Goal: Information Seeking & Learning: Check status

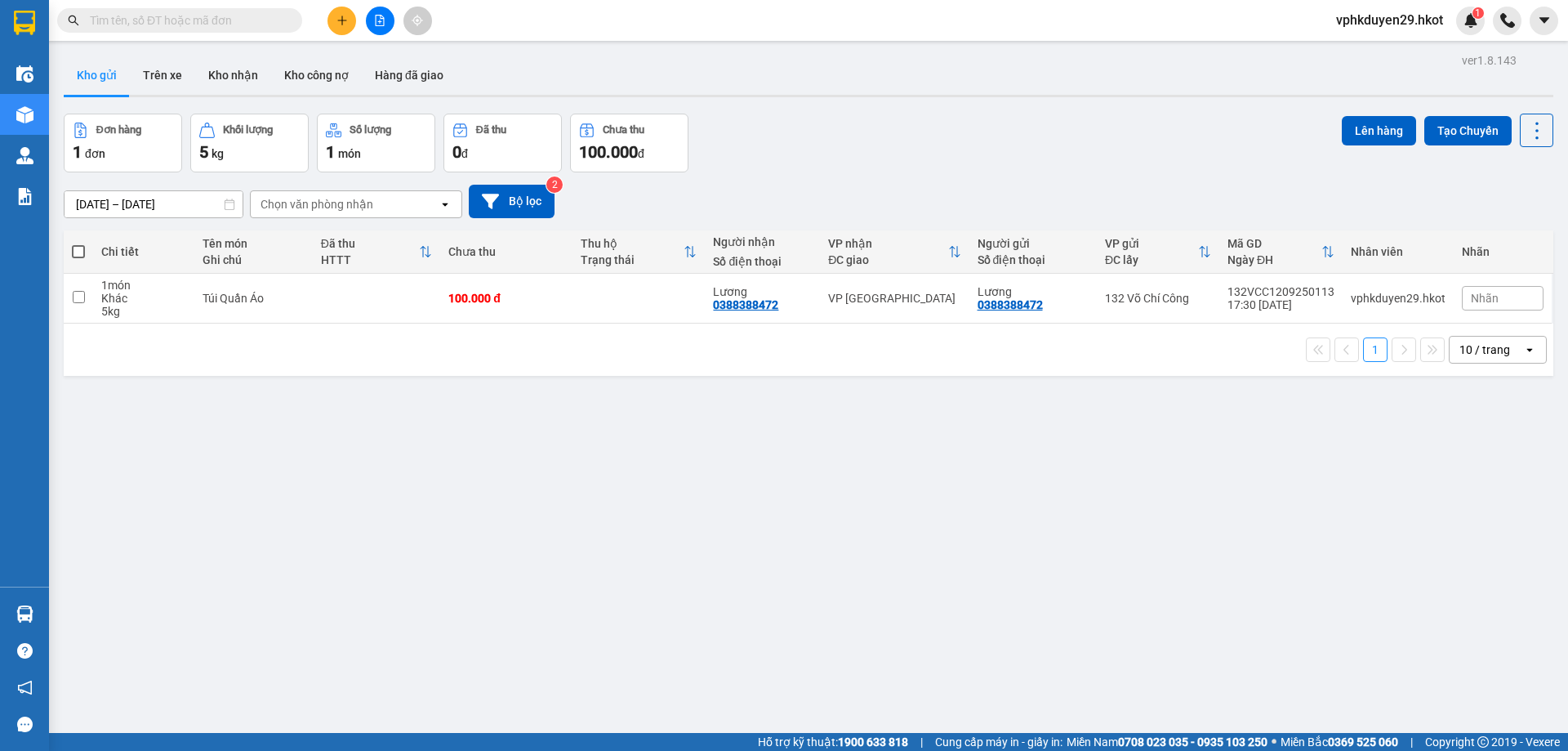
click at [287, 21] on span at bounding box center [291, 21] width 10 height 18
click at [275, 15] on input "text" at bounding box center [186, 21] width 192 height 18
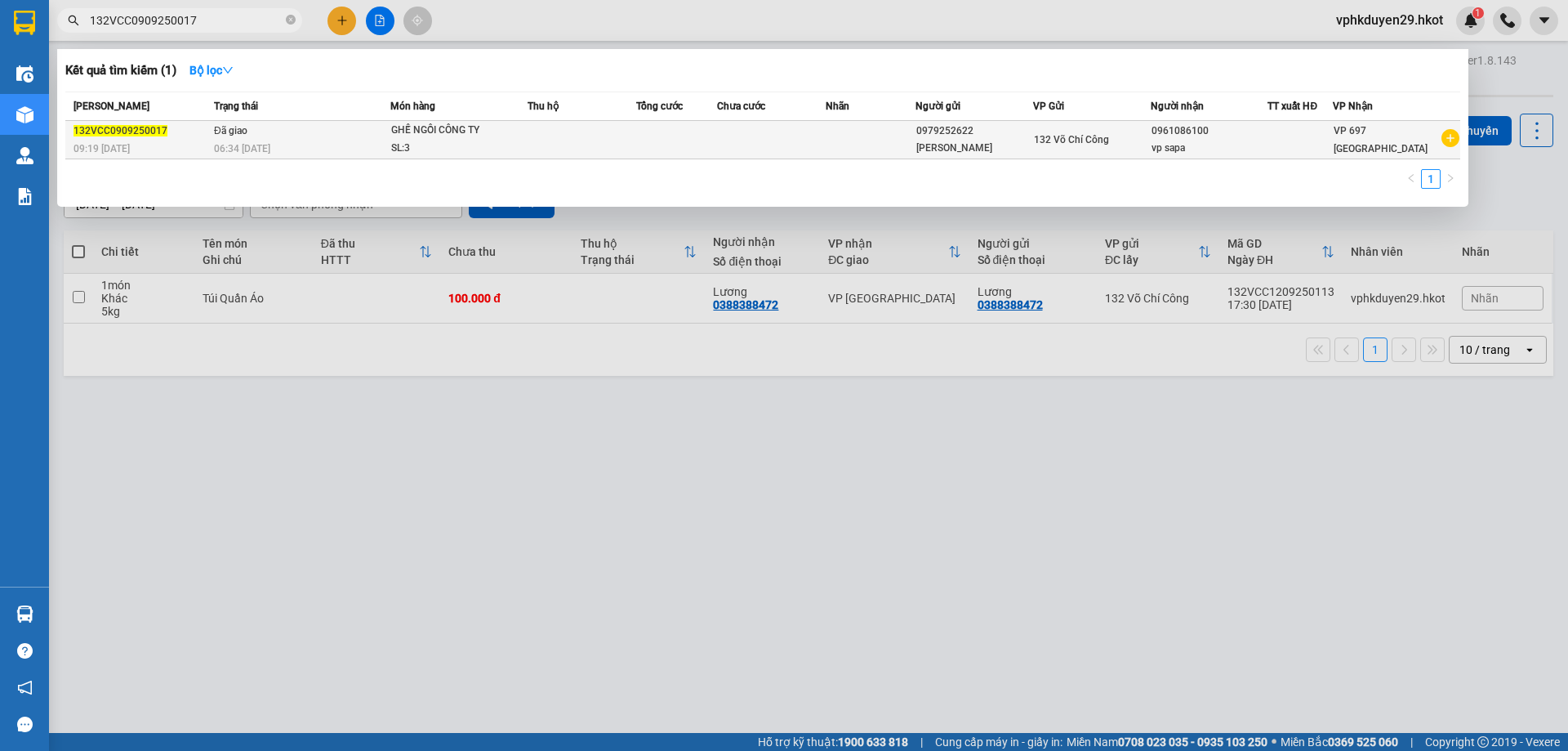
type input "132VCC0909250017"
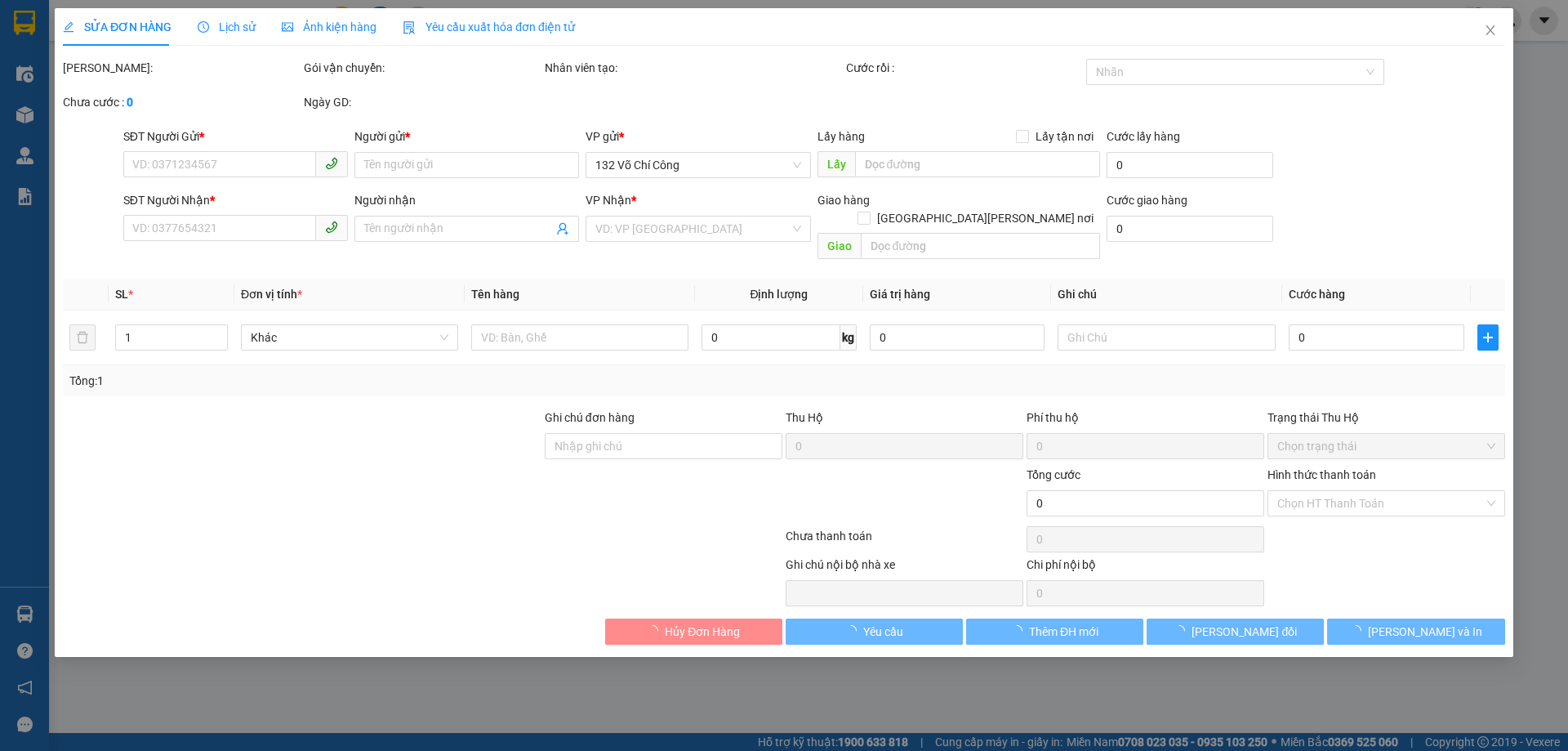
type input "0979252622"
type input "VP [PERSON_NAME]"
type input "0961086100"
type input "vp sapa"
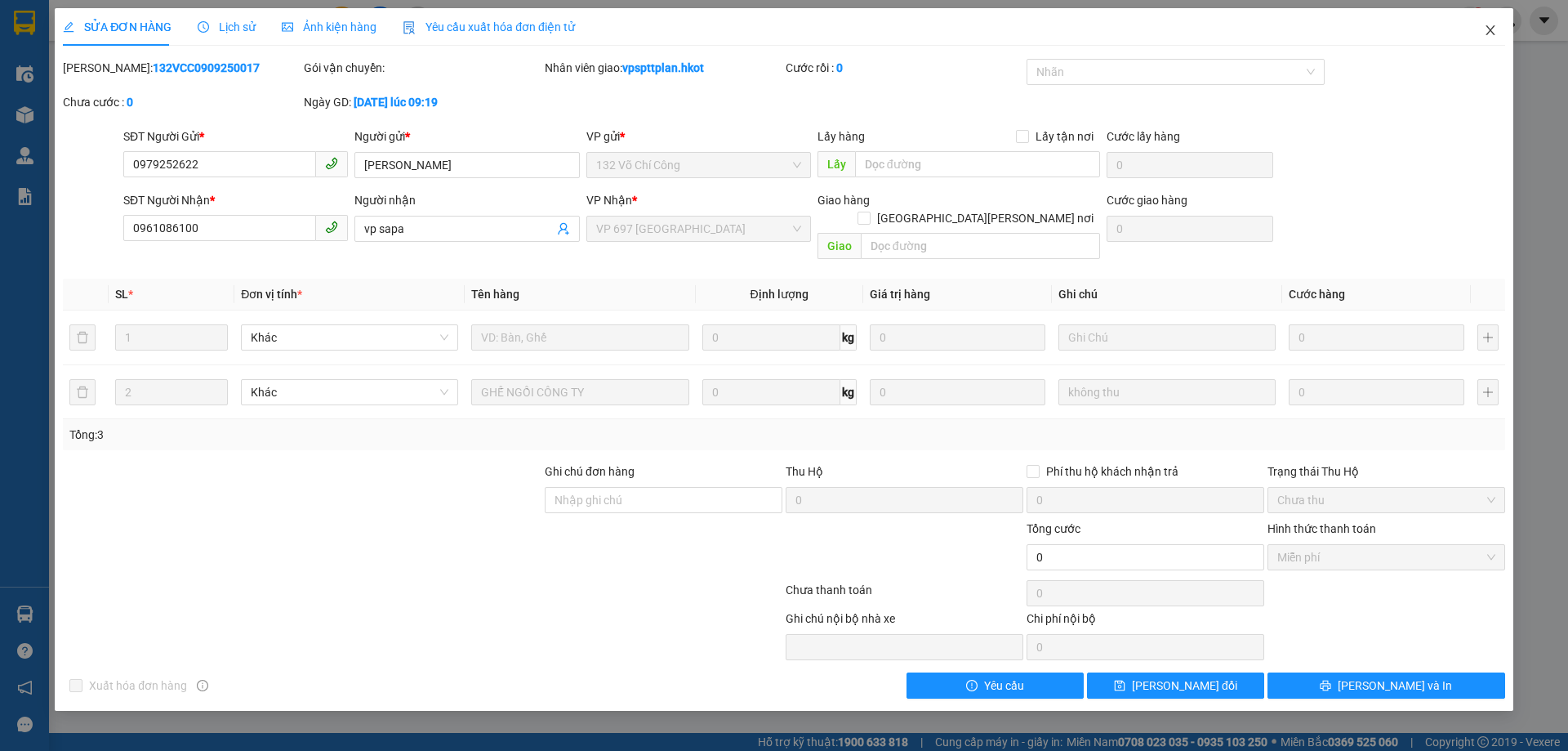
click at [1490, 21] on span "Close" at bounding box center [1491, 31] width 46 height 46
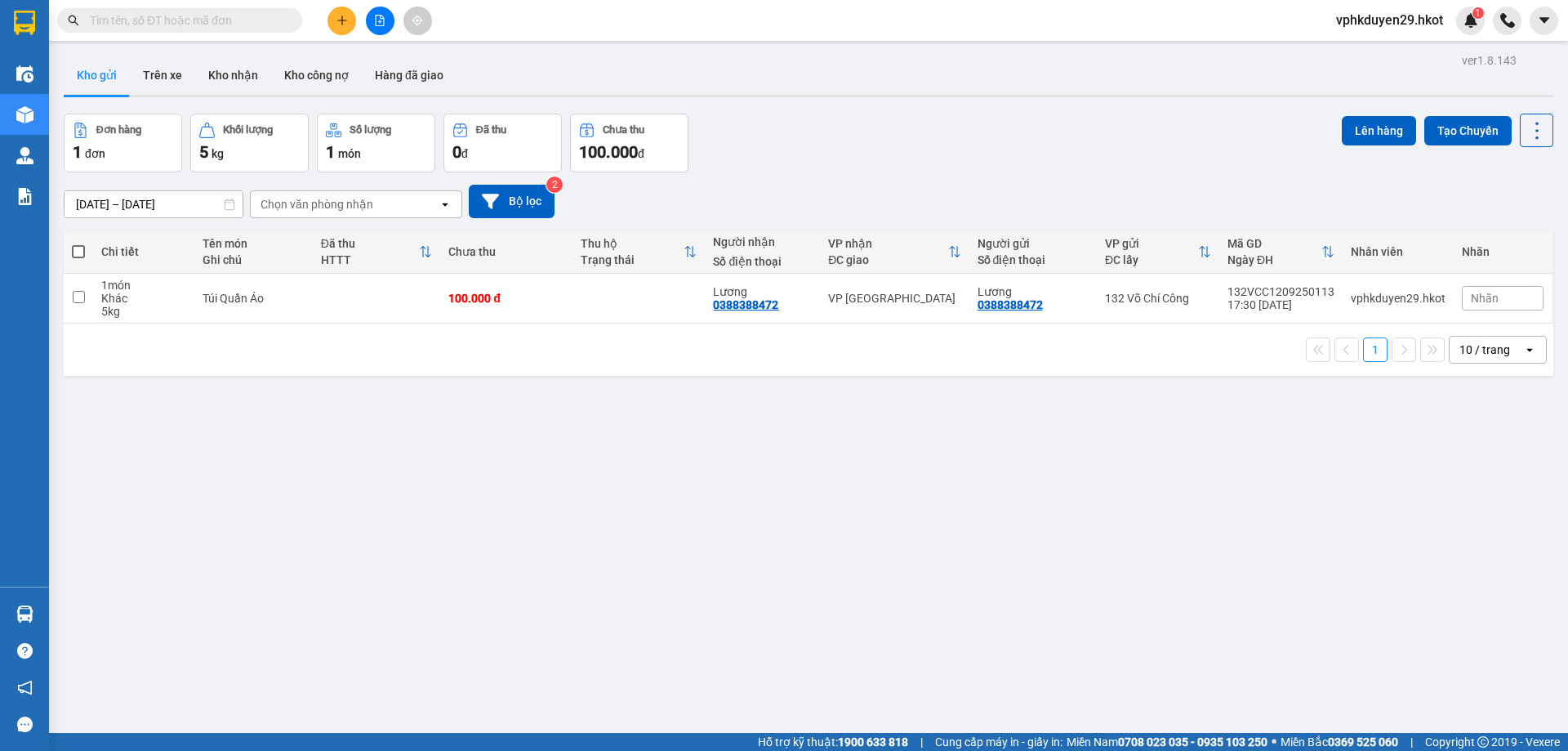
click at [137, 205] on input "[DATE] – [DATE]" at bounding box center [153, 203] width 178 height 26
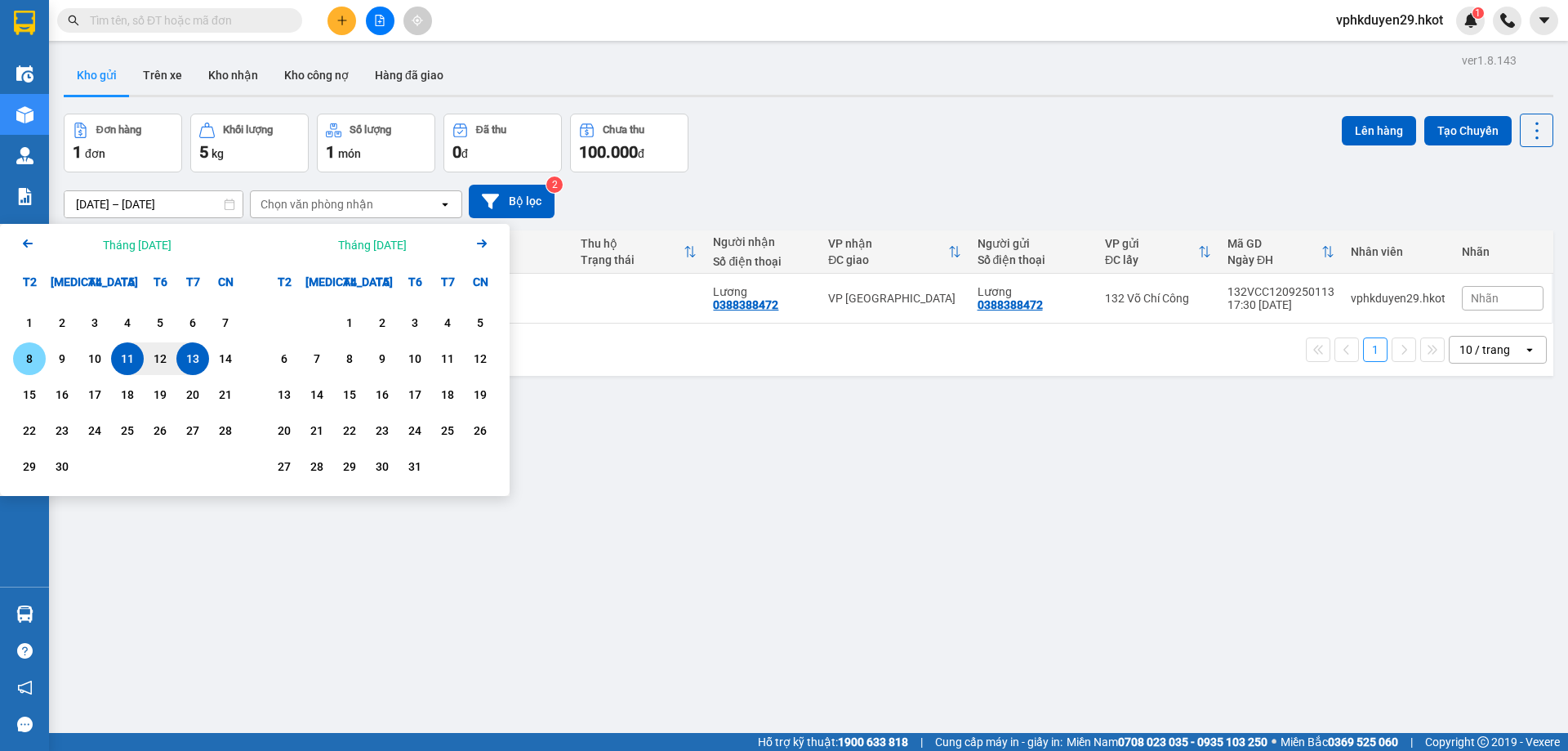
click at [19, 358] on div "8" at bounding box center [29, 359] width 22 height 20
click at [198, 364] on div "13" at bounding box center [192, 359] width 22 height 20
type input "[DATE] – [DATE]"
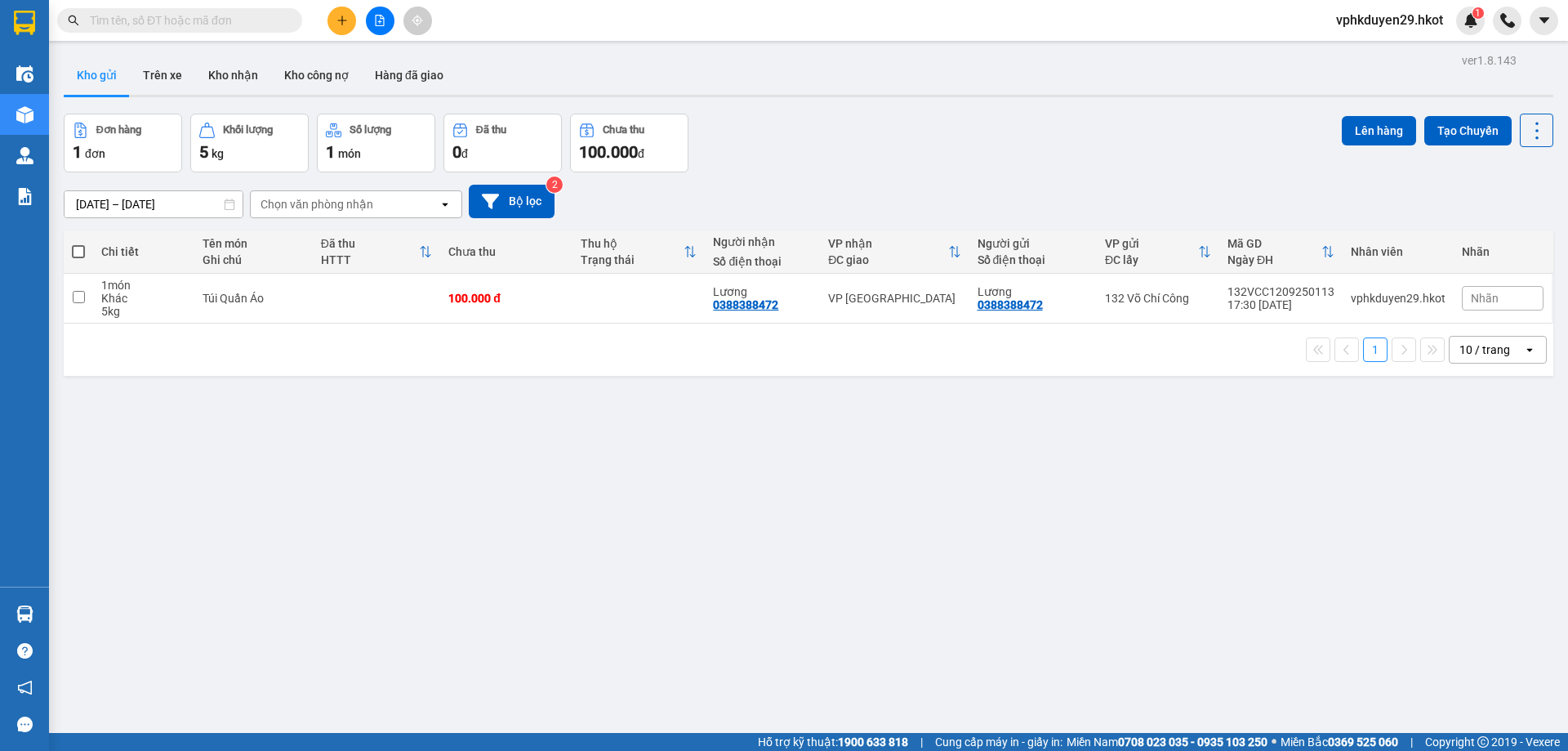
click at [204, 26] on input "text" at bounding box center [186, 21] width 192 height 18
click at [148, 71] on button "Trên xe" at bounding box center [162, 75] width 65 height 39
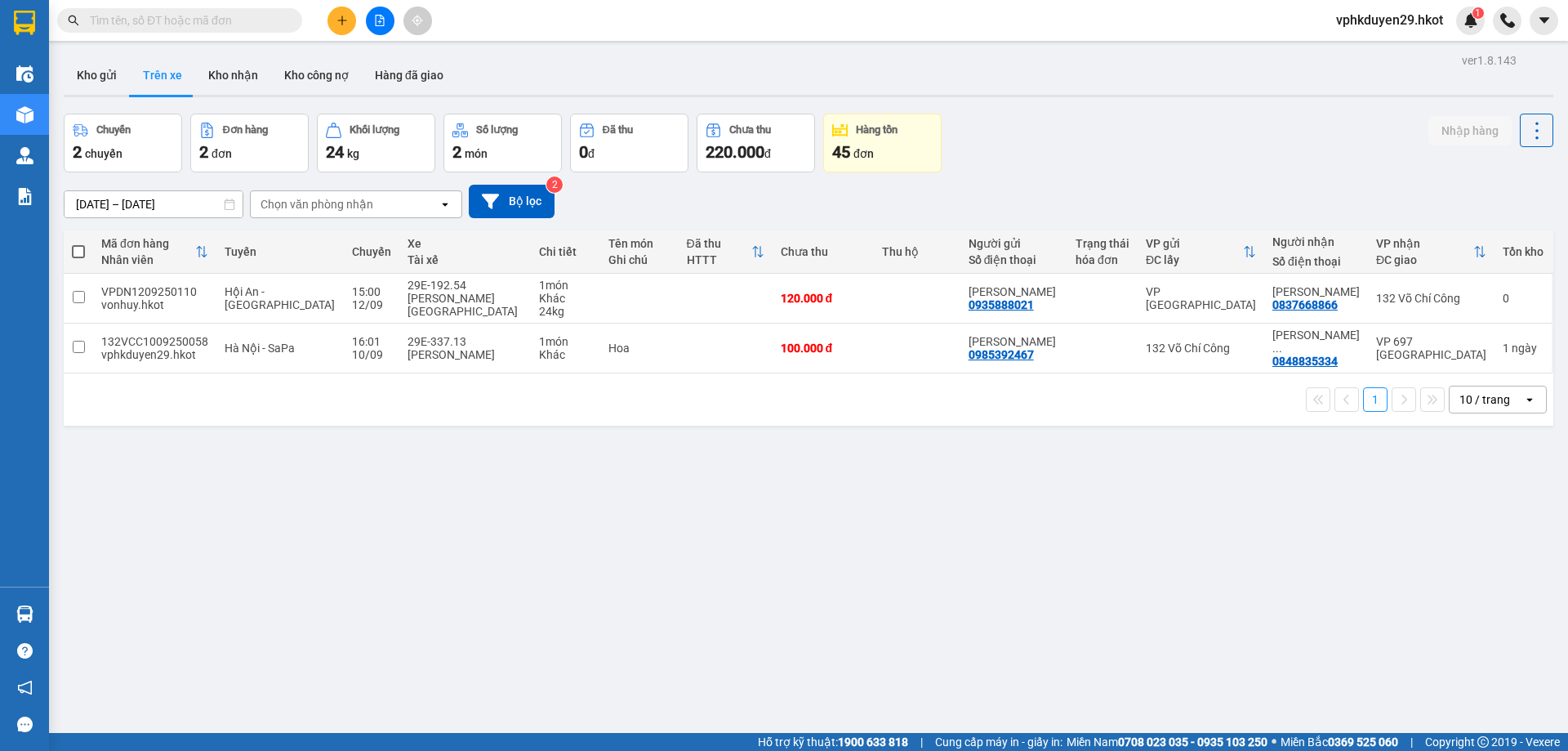
click at [134, 199] on input "[DATE] – [DATE]" at bounding box center [153, 203] width 178 height 26
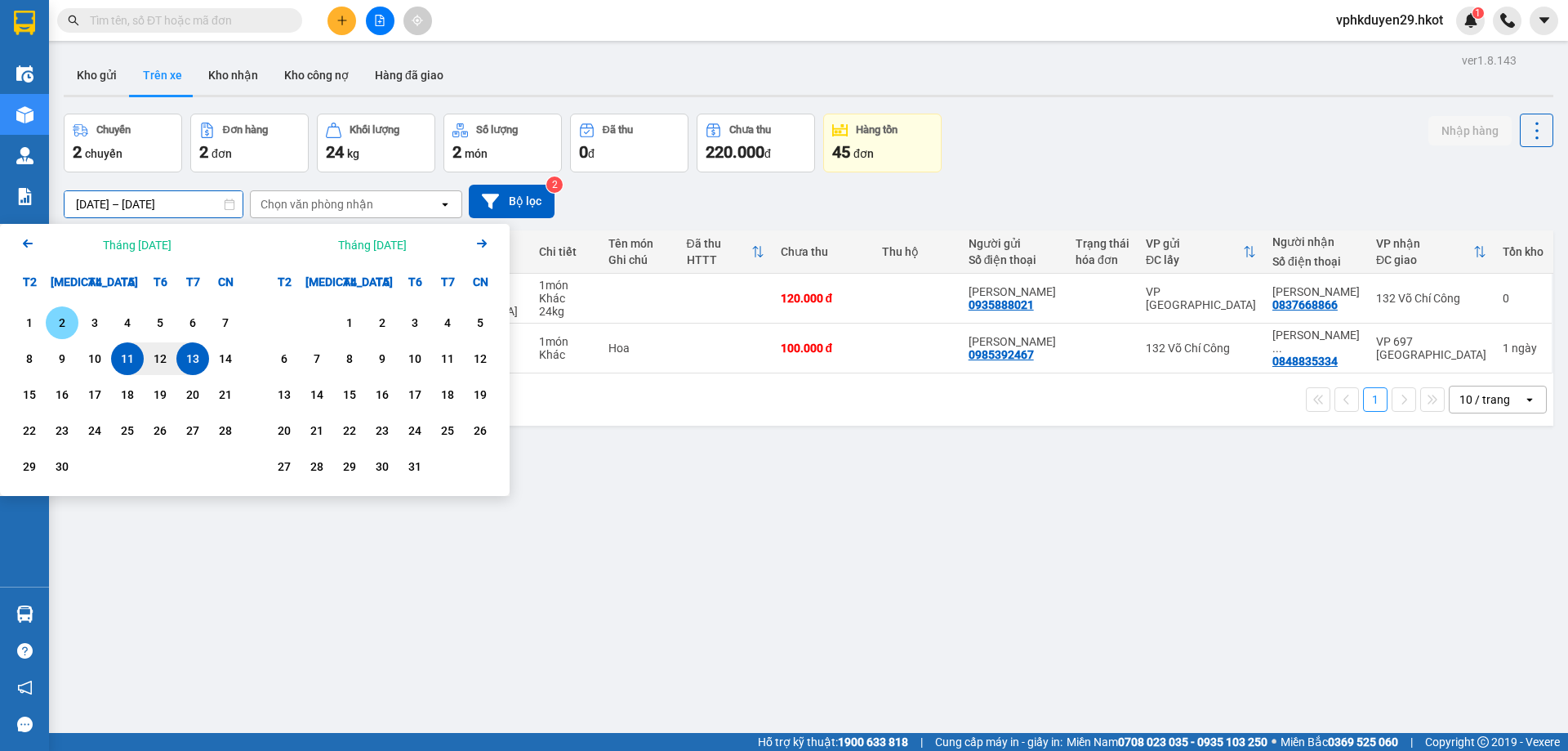
click at [36, 323] on div "1" at bounding box center [29, 323] width 22 height 20
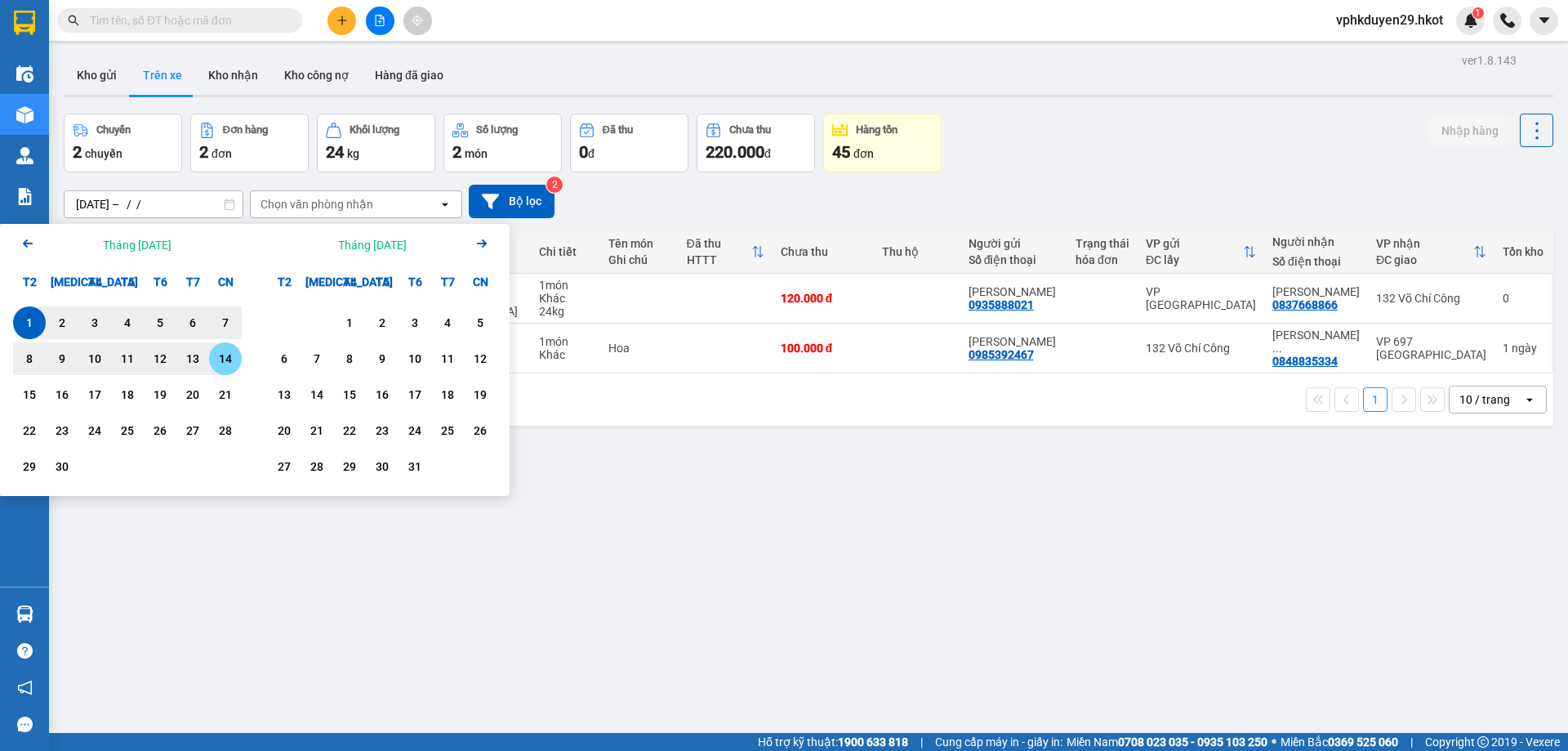
click at [229, 363] on div "14" at bounding box center [225, 359] width 22 height 20
type input "[DATE] – [DATE]"
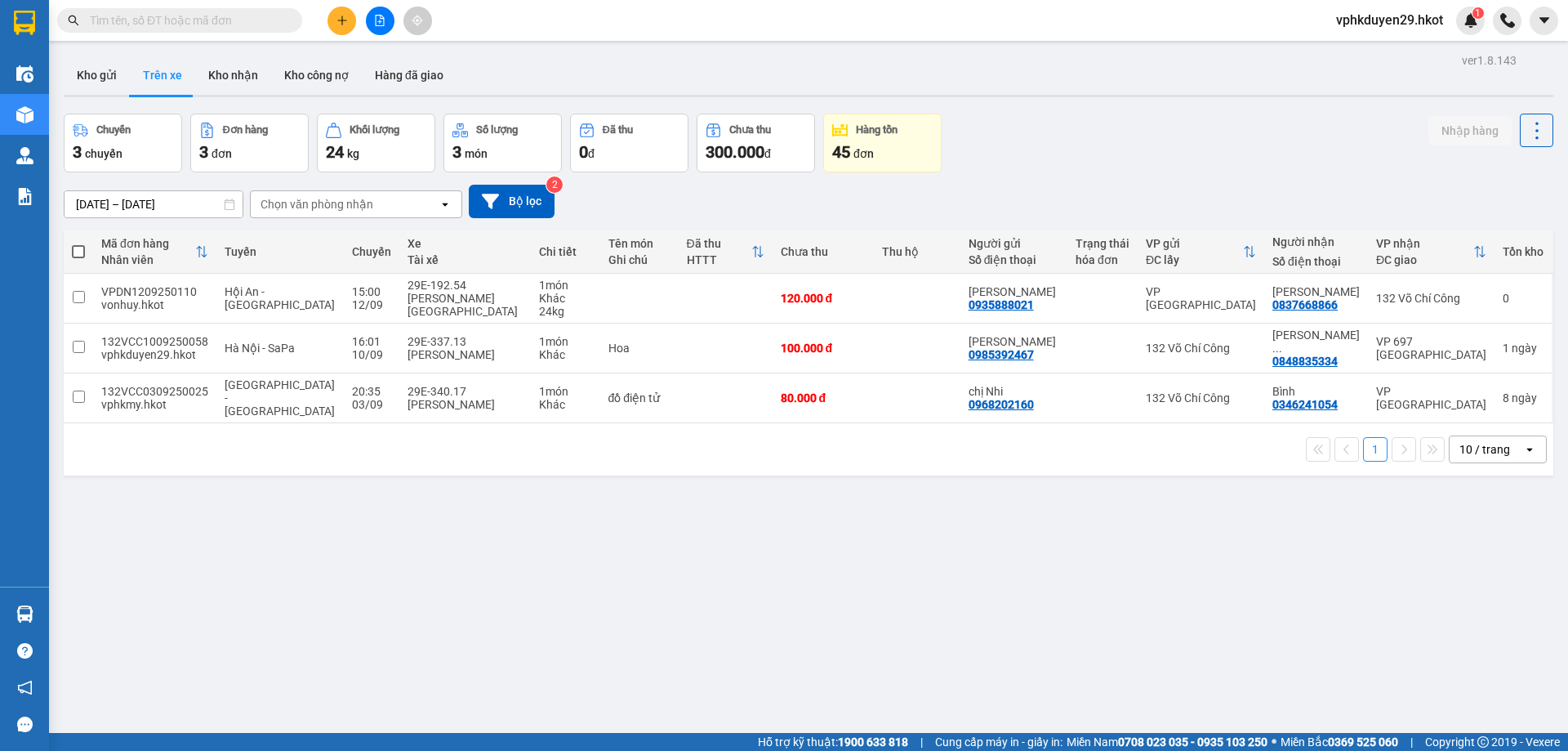
click at [142, 31] on span at bounding box center [180, 20] width 245 height 24
click at [111, 90] on button "Kho gửi" at bounding box center [96, 75] width 66 height 39
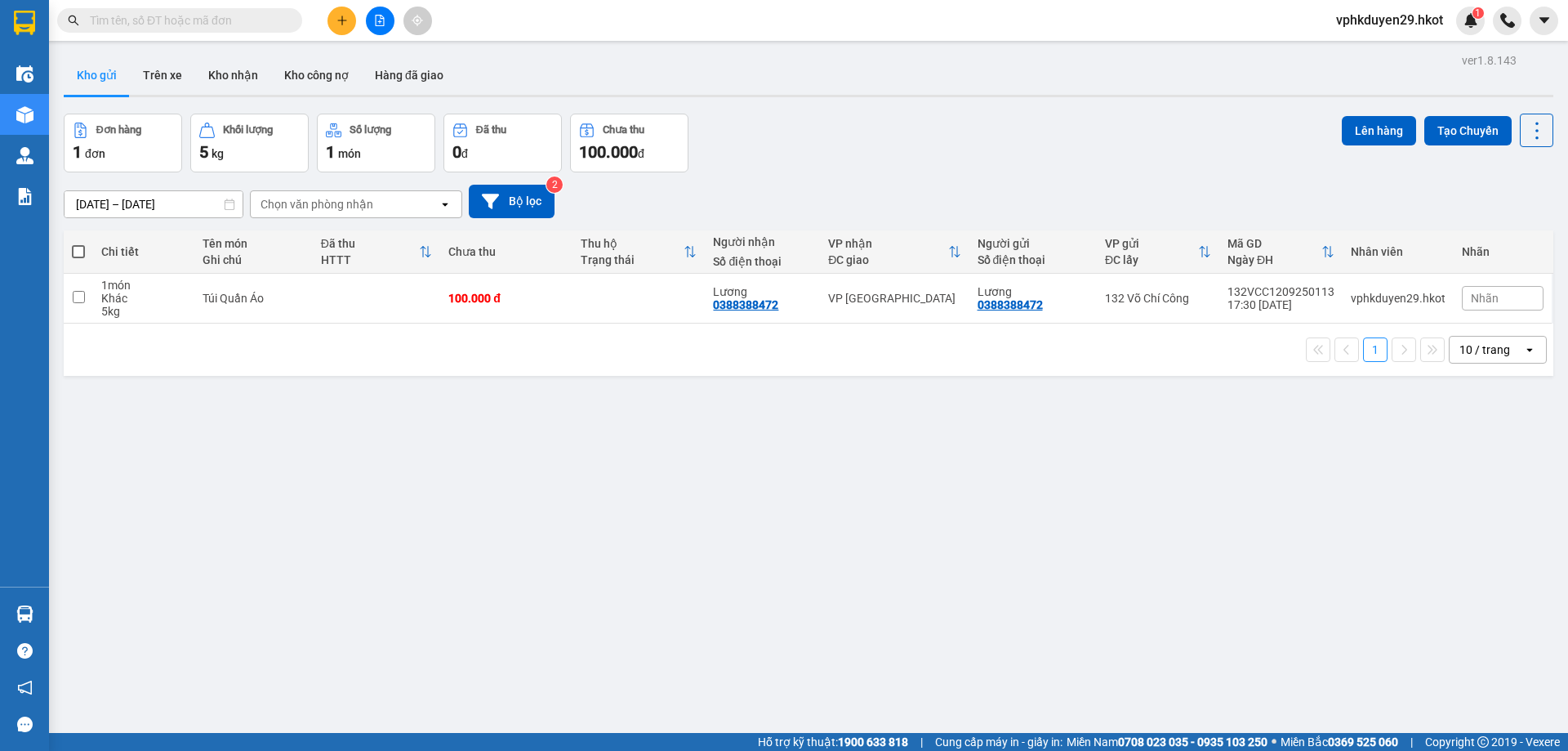
click at [95, 204] on input "[DATE] – [DATE]" at bounding box center [153, 203] width 178 height 26
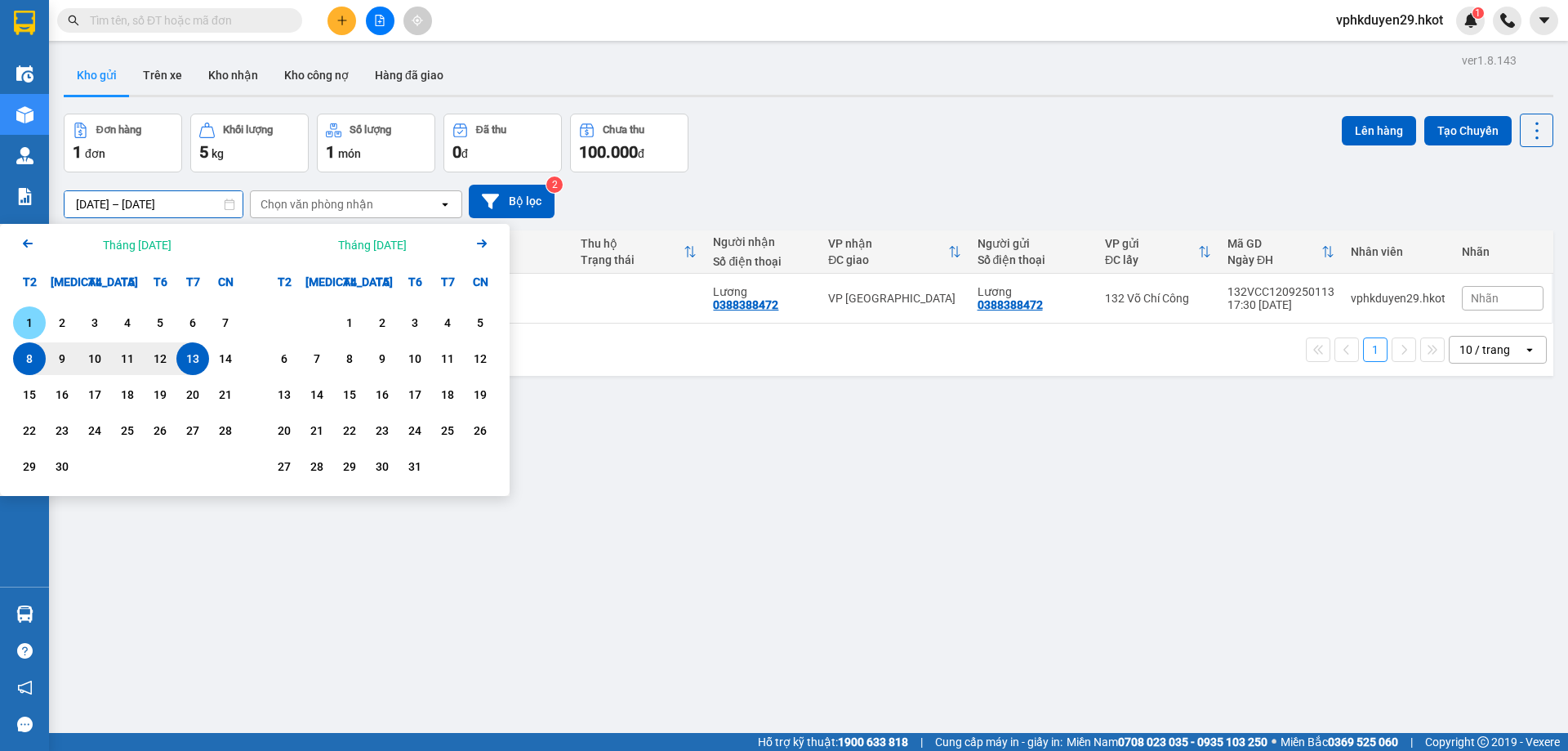
click at [36, 328] on div "1" at bounding box center [29, 323] width 22 height 20
click at [229, 361] on div "14" at bounding box center [225, 359] width 22 height 20
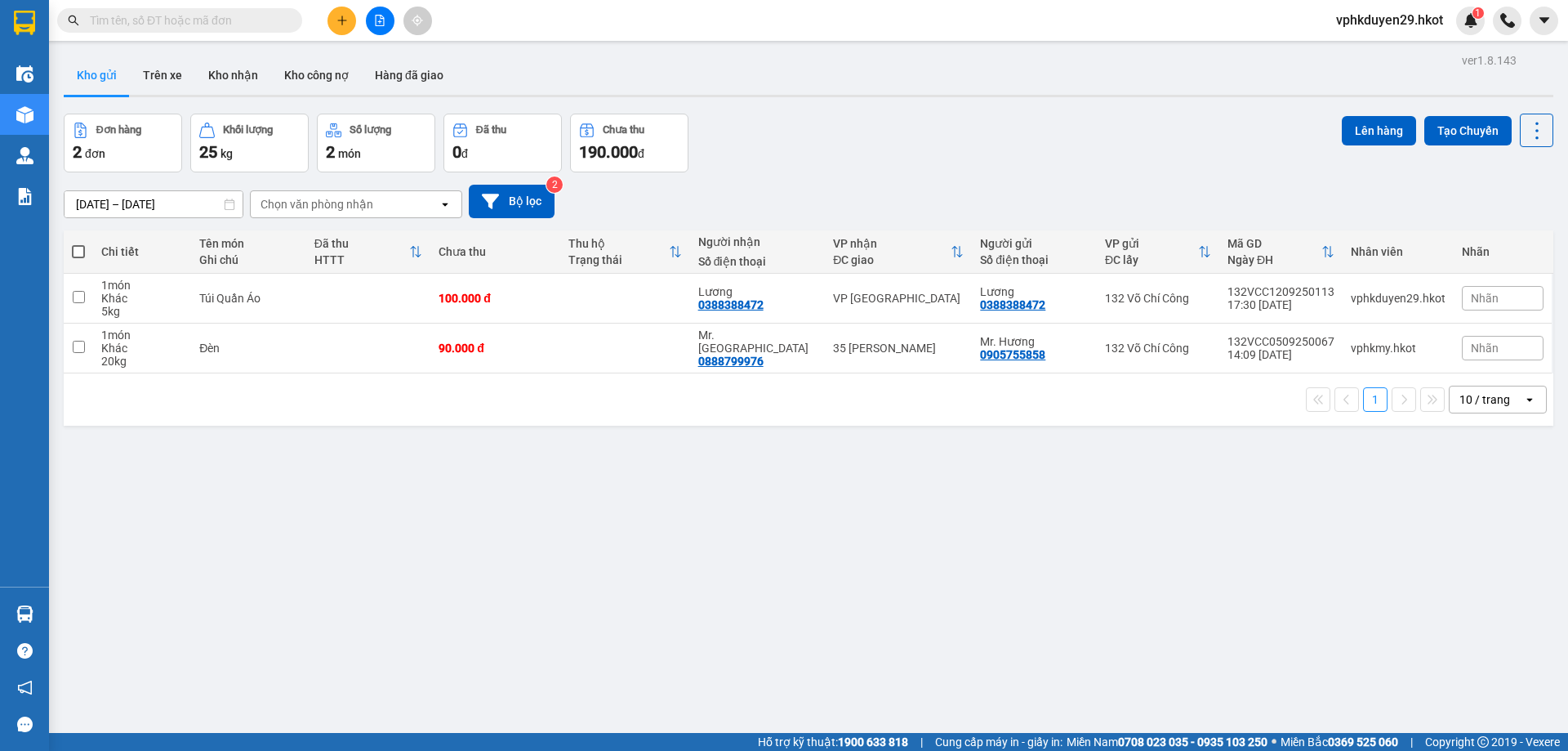
click at [177, 213] on div "ver 1.8.143 Kho gửi Trên xe Kho nhận Kho công nợ Hàng đã giao Đơn hàng 2 đơn Kh…" at bounding box center [809, 424] width 1503 height 751
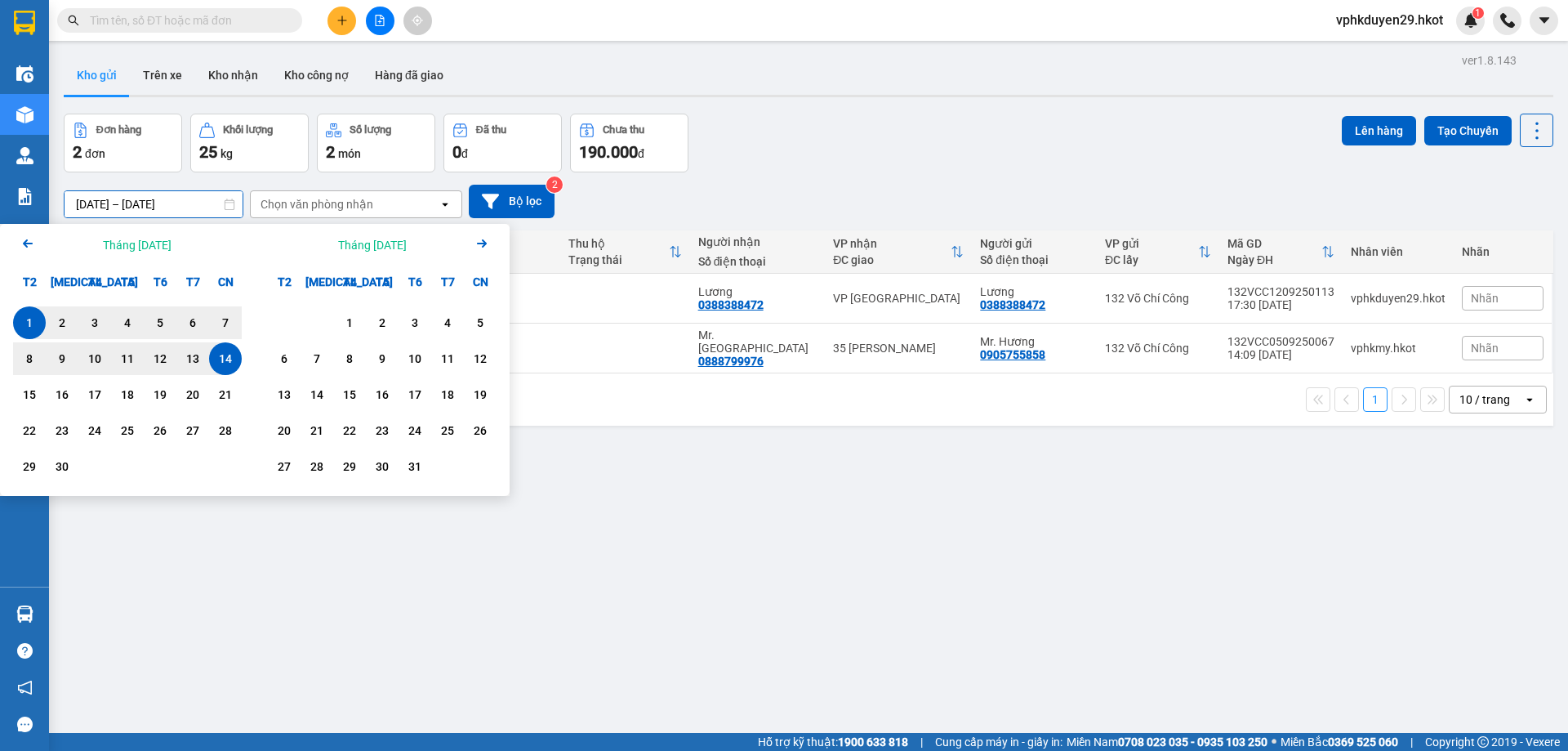
click at [31, 249] on icon "Arrow Left" at bounding box center [28, 243] width 20 height 20
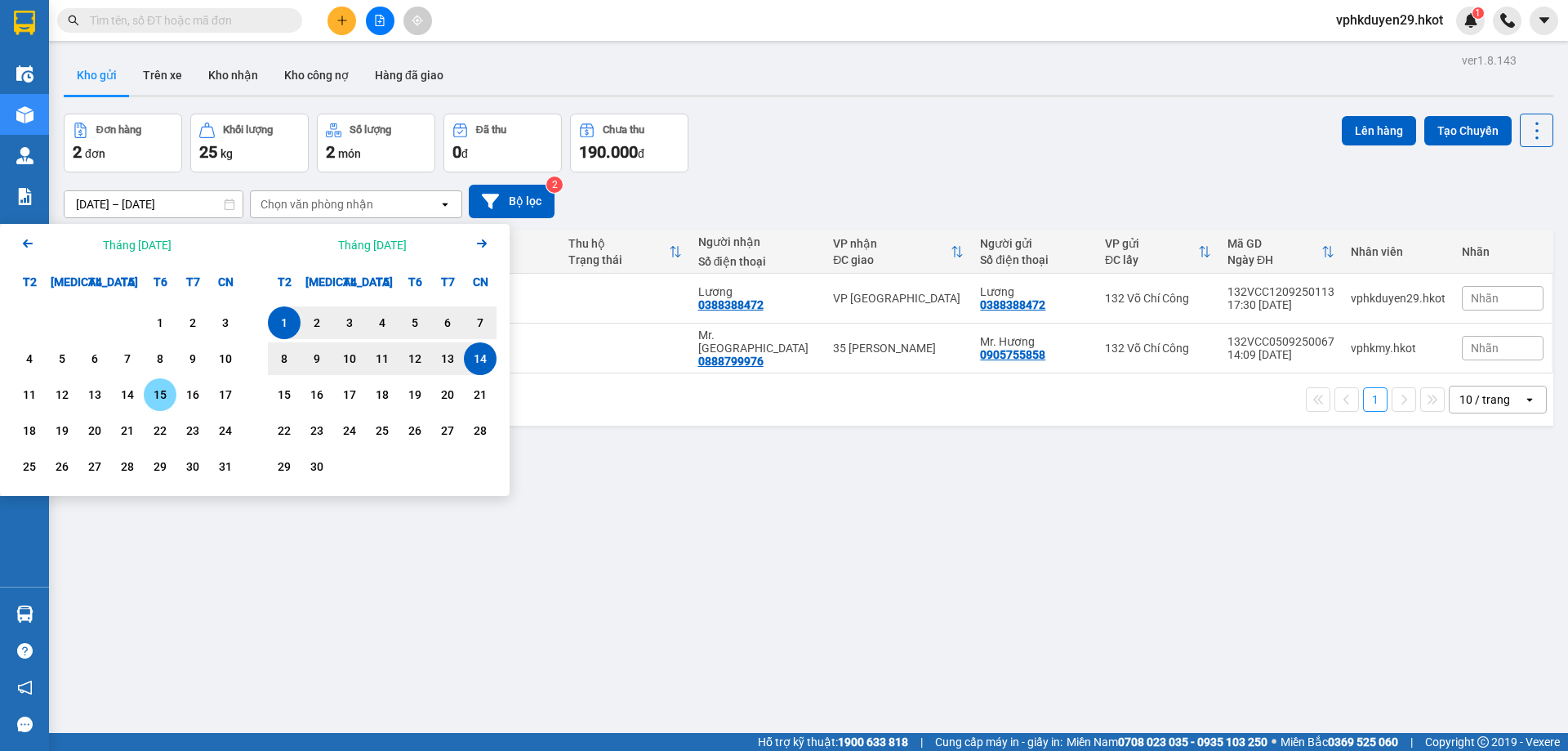
click at [149, 393] on div "15" at bounding box center [159, 395] width 22 height 20
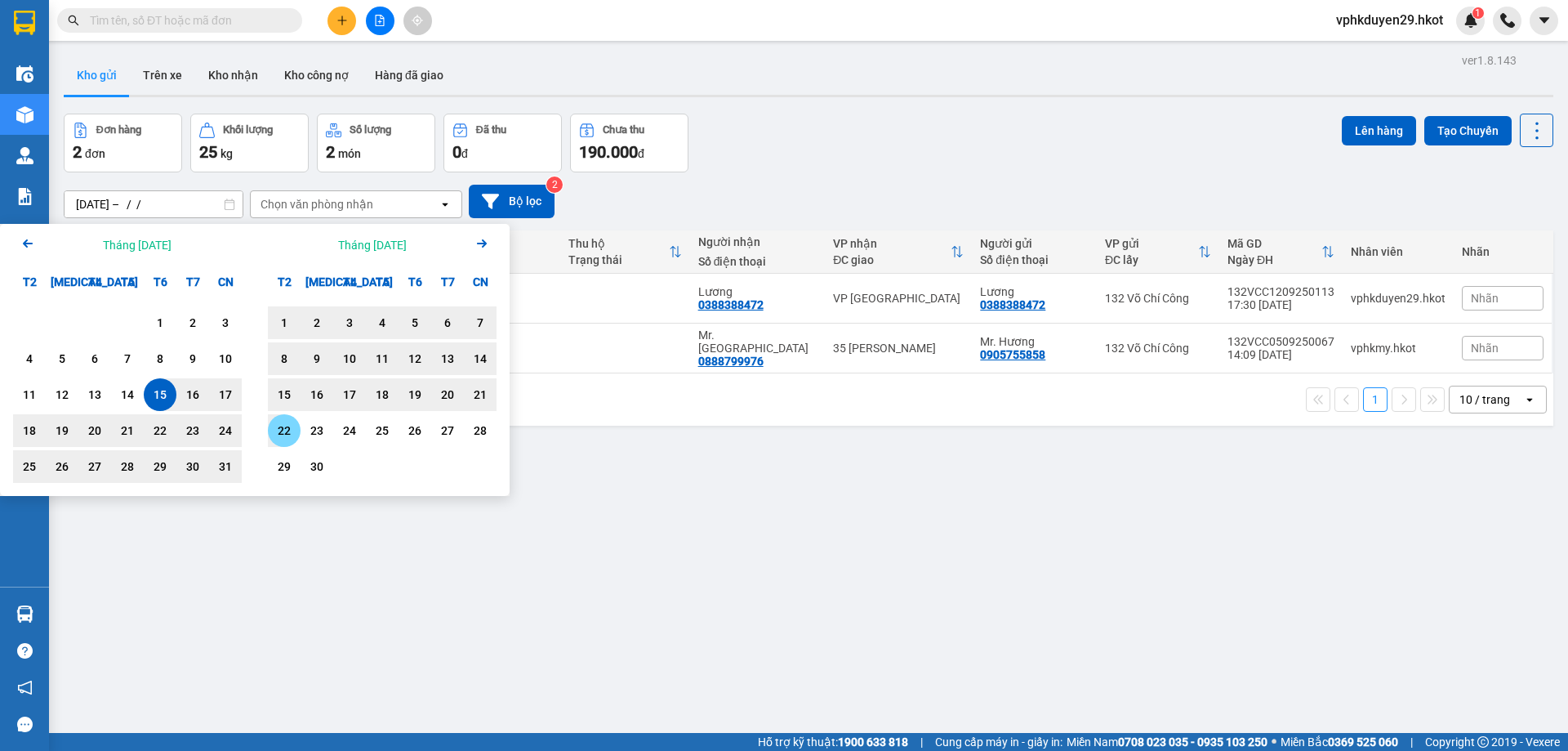
click at [286, 423] on div "22" at bounding box center [283, 431] width 22 height 20
type input "[DATE] – [DATE]"
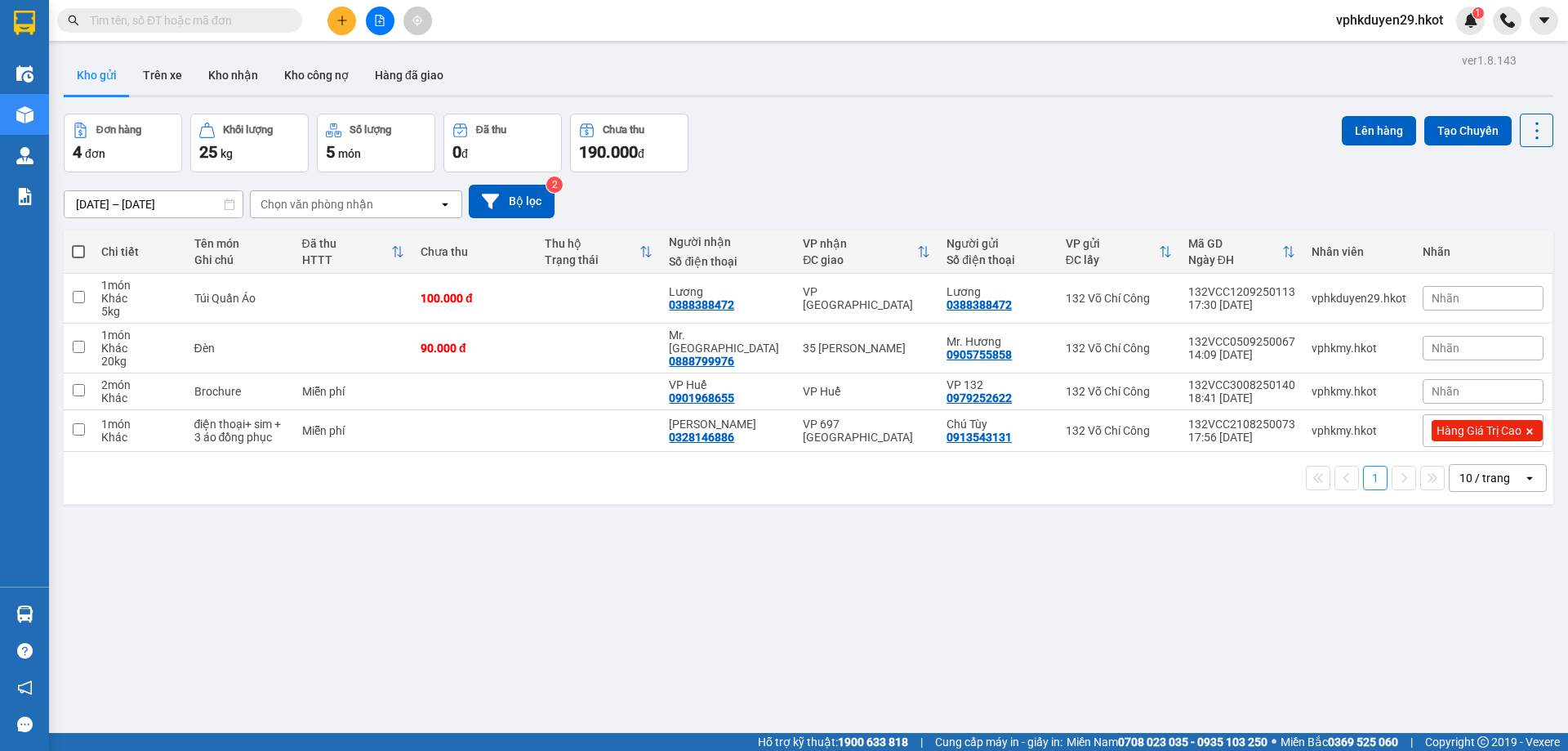
click at [147, 17] on input "text" at bounding box center [186, 21] width 192 height 18
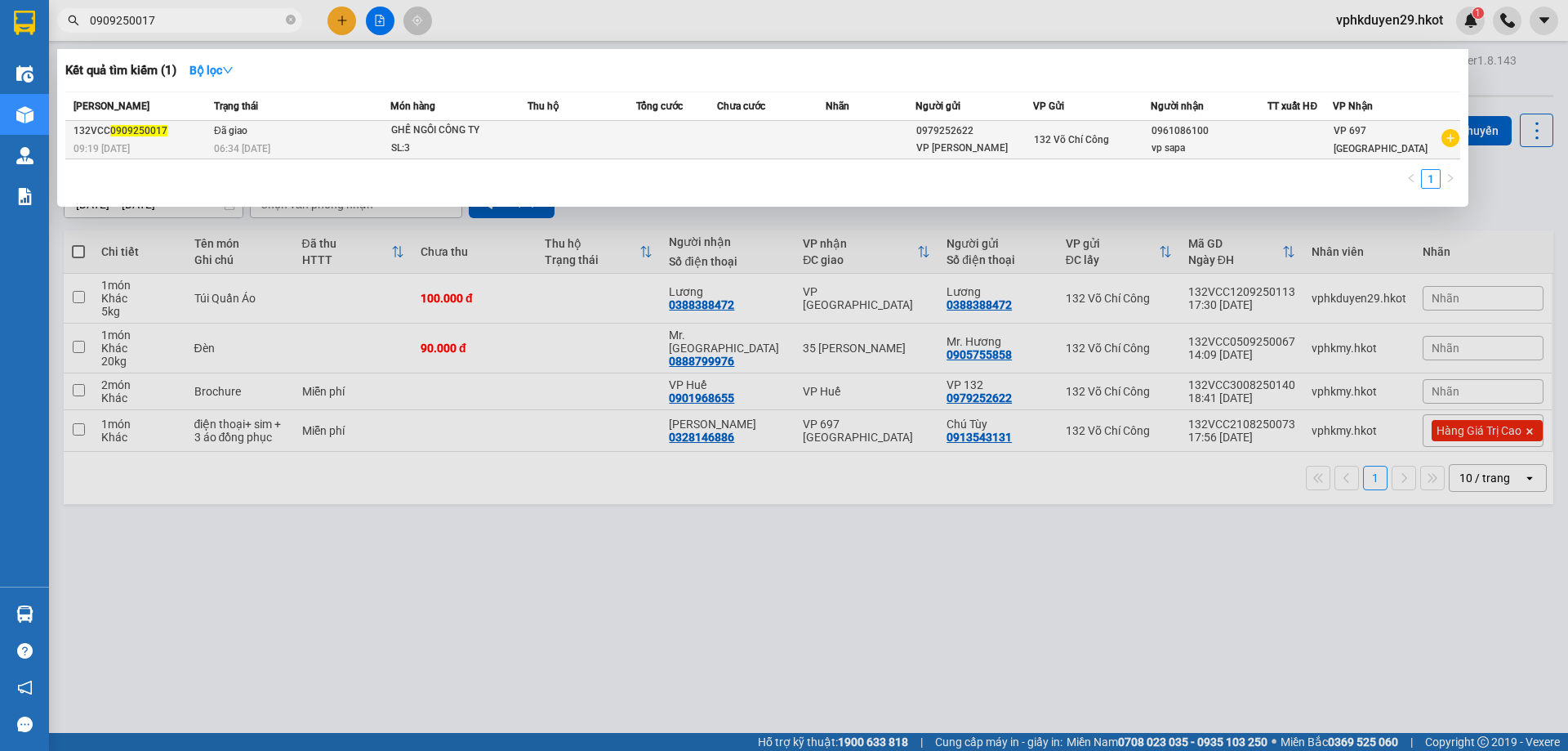
type input "0909250017"
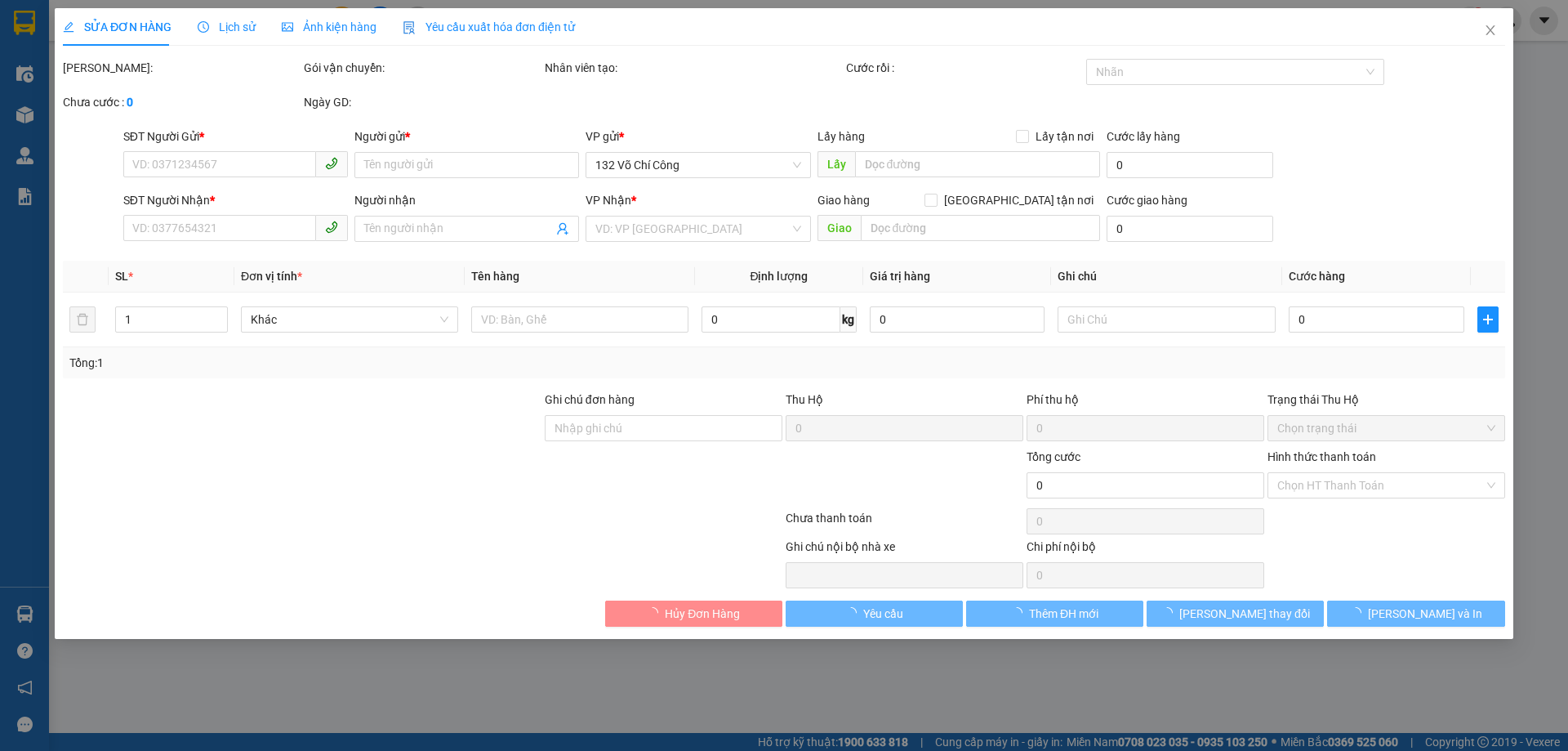
type input "0979252622"
type input "VP [PERSON_NAME]"
type input "0961086100"
type input "vp sapa"
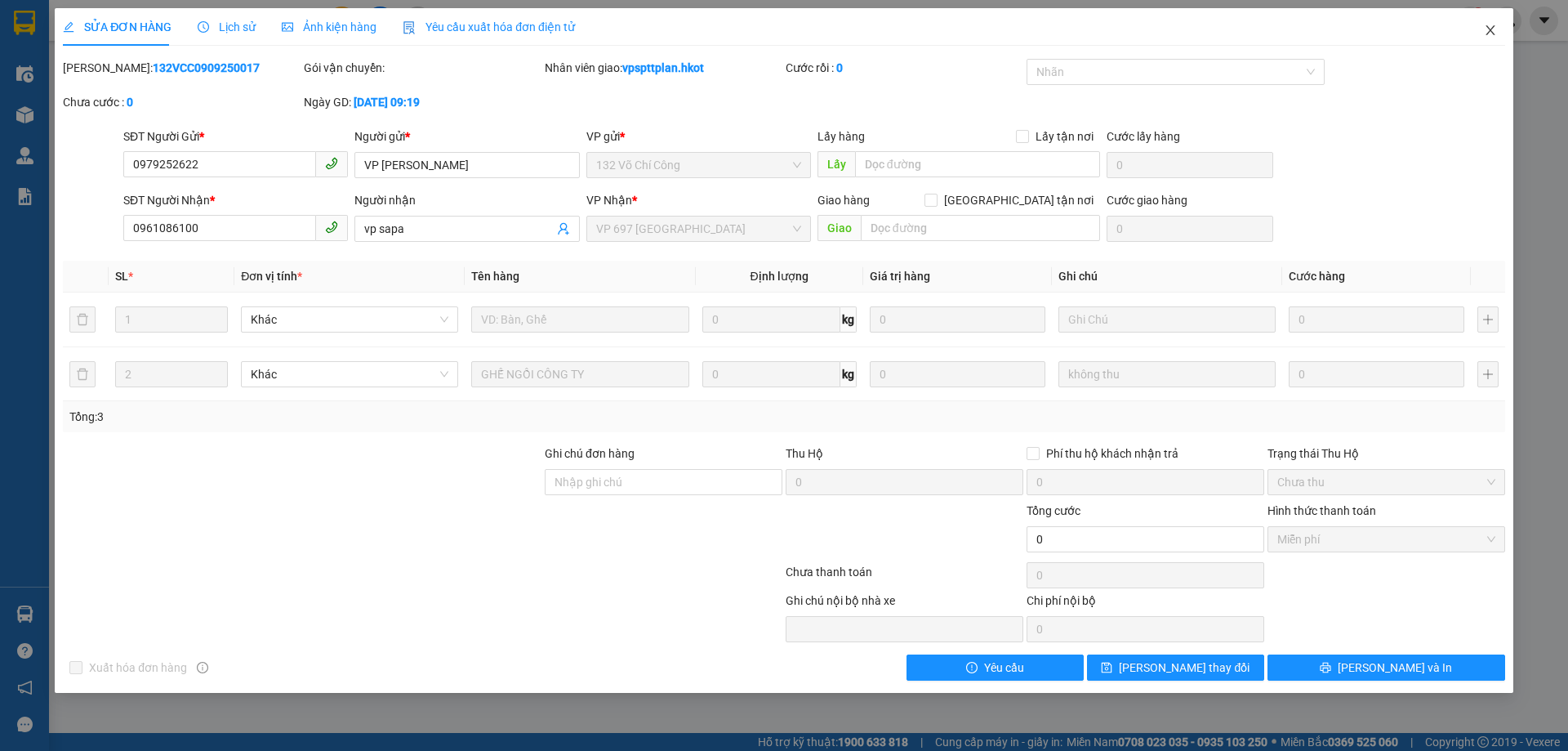
click at [1495, 28] on icon "close" at bounding box center [1491, 30] width 13 height 13
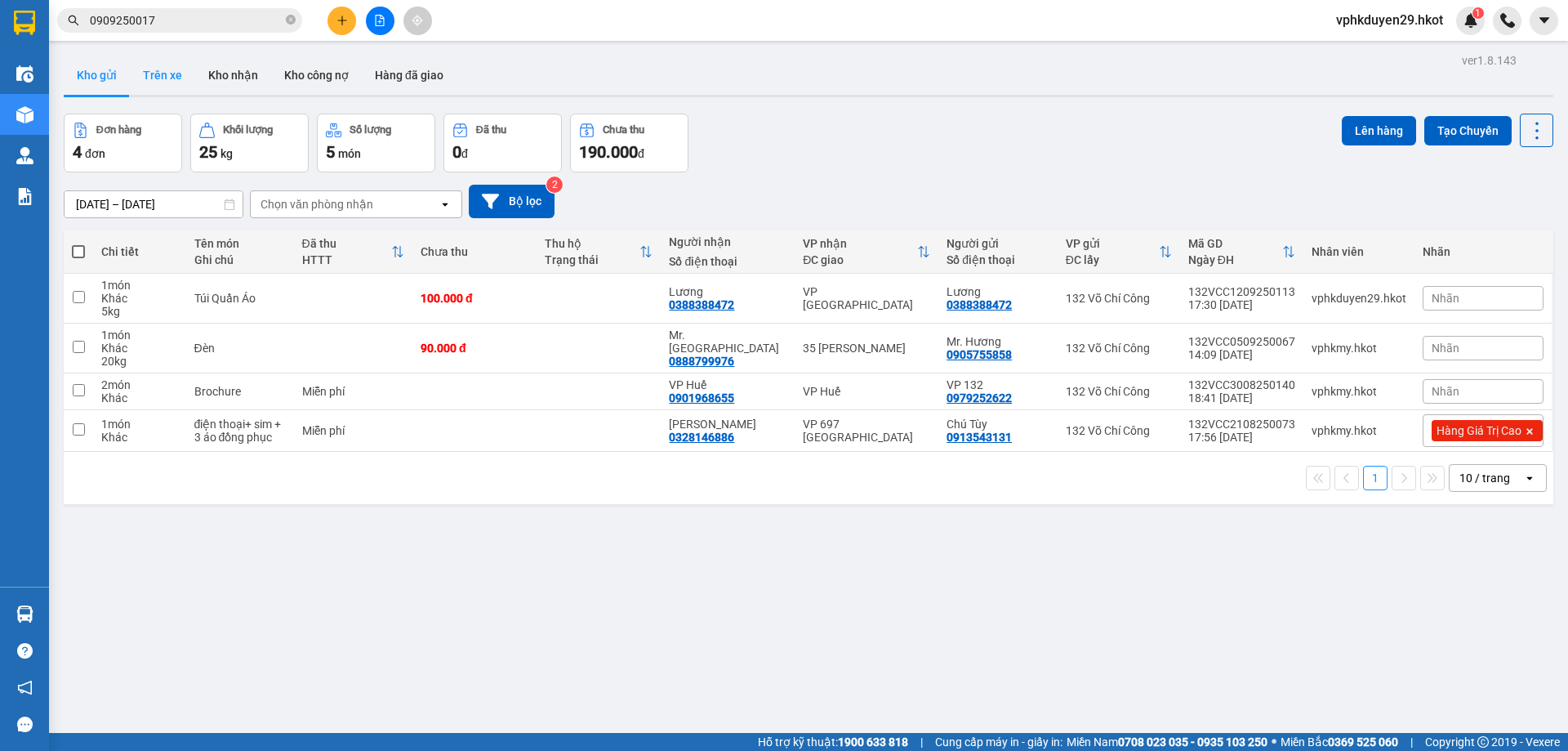
click at [152, 83] on button "Trên xe" at bounding box center [162, 75] width 65 height 39
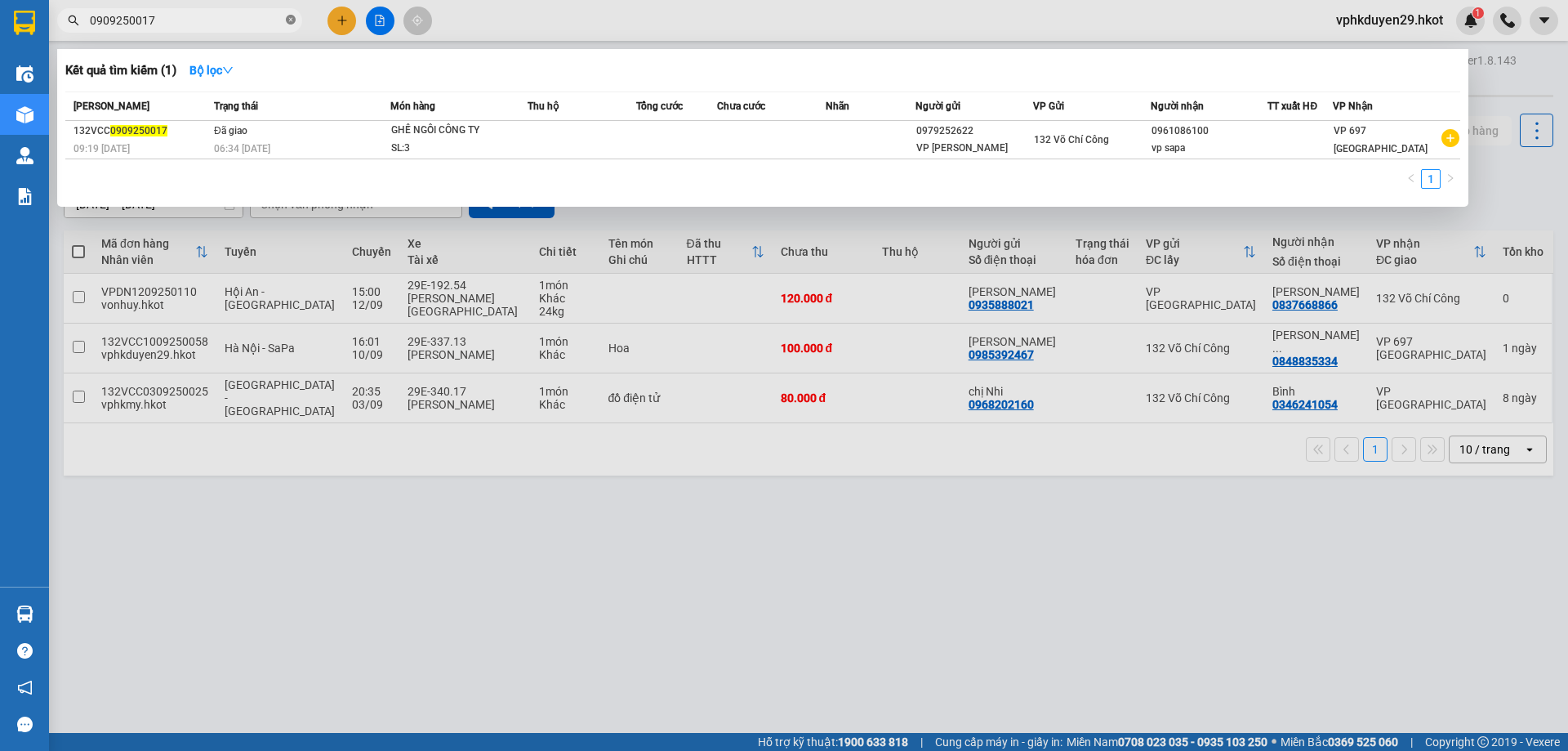
click at [293, 17] on icon "close-circle" at bounding box center [291, 20] width 10 height 10
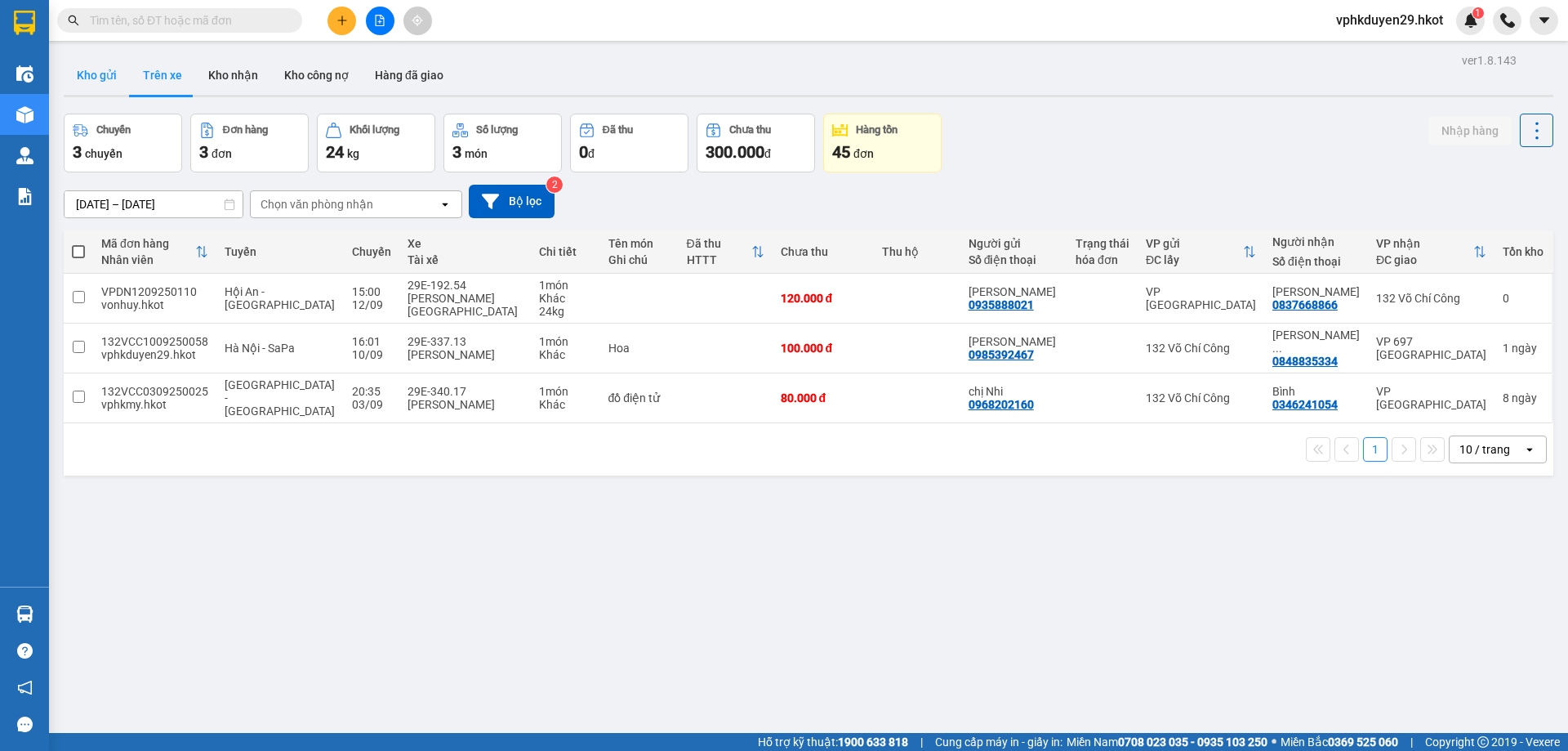
click at [97, 85] on button "Kho gửi" at bounding box center [96, 75] width 66 height 39
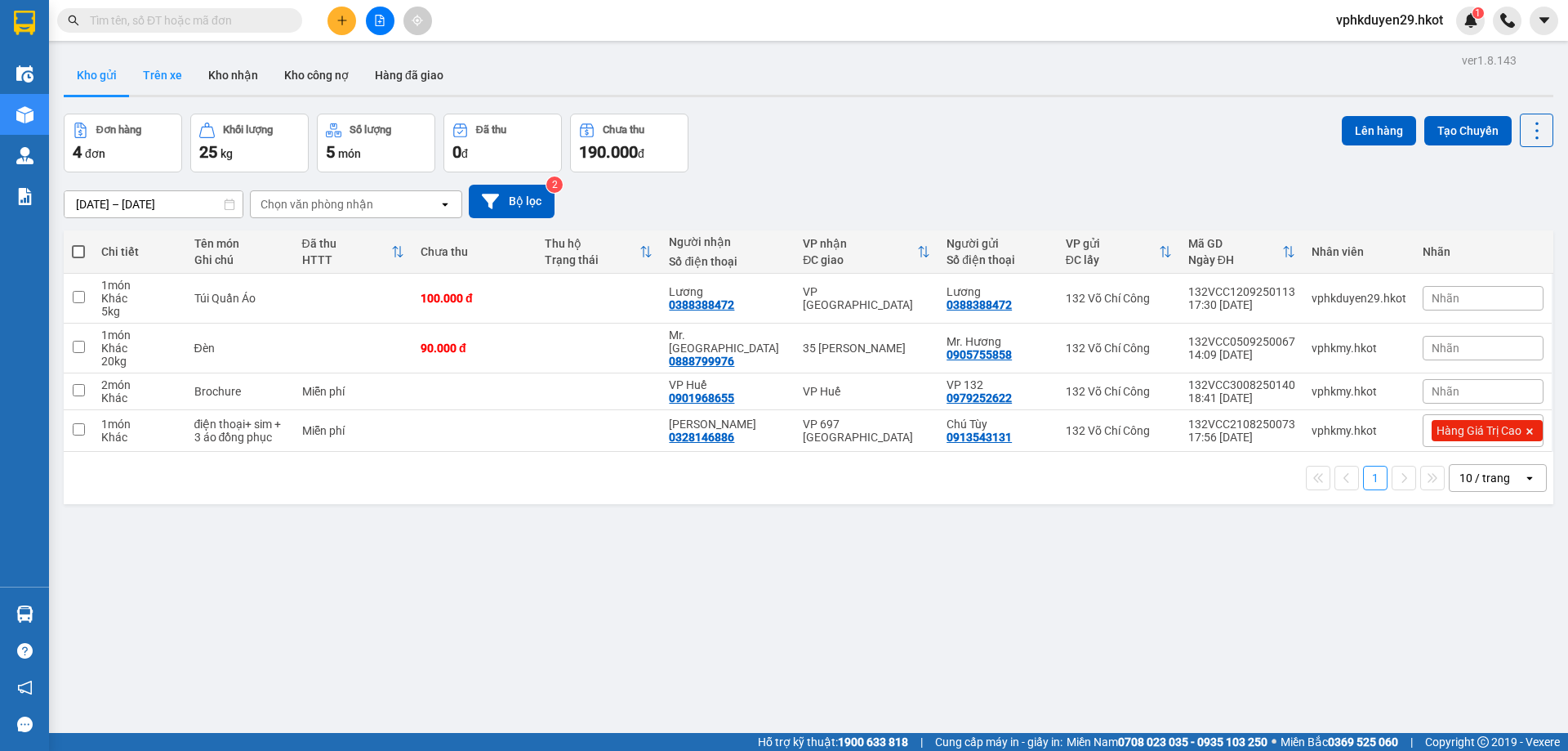
click at [153, 88] on button "Trên xe" at bounding box center [162, 75] width 65 height 39
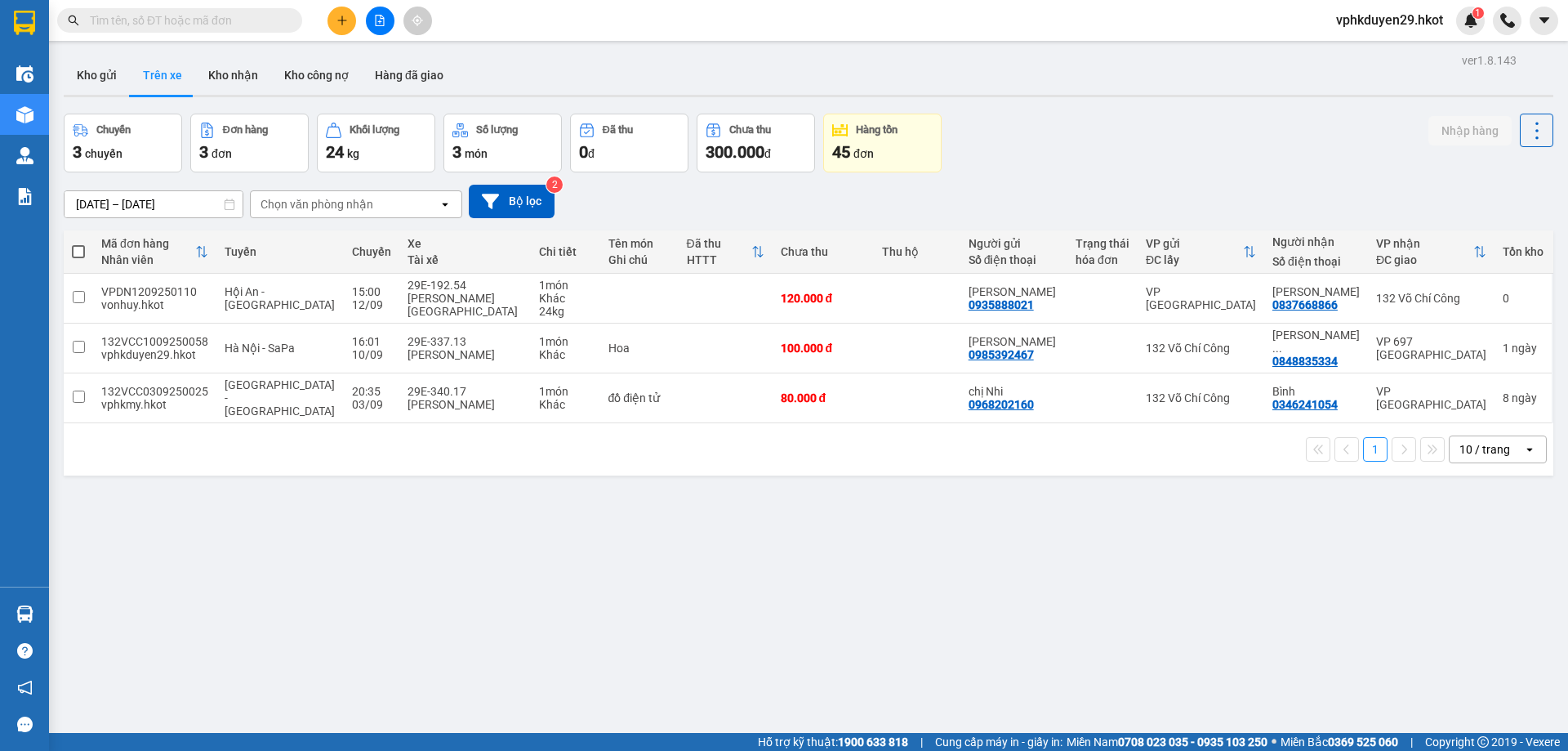
click at [872, 153] on span "đơn" at bounding box center [864, 153] width 21 height 13
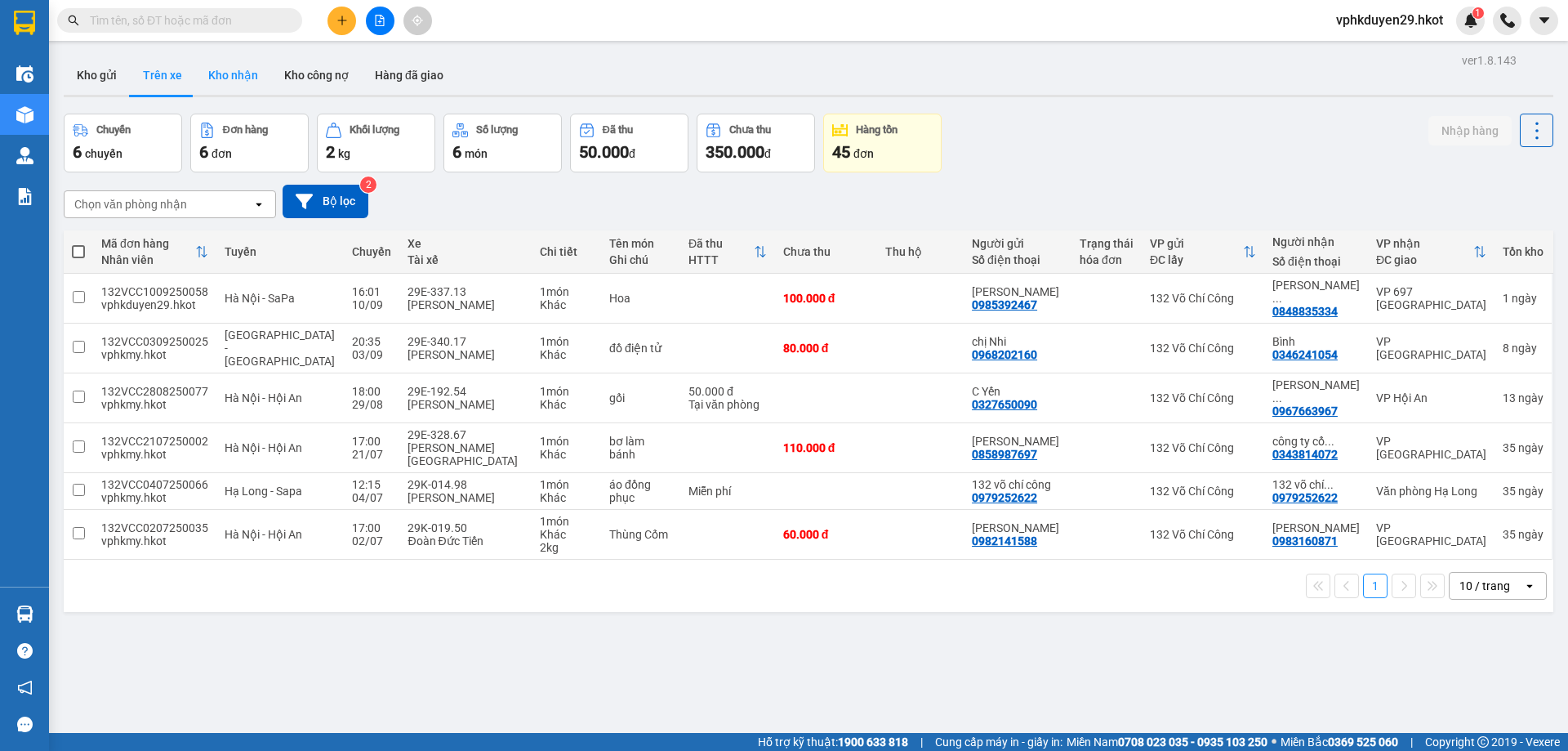
click at [232, 83] on button "Kho nhận" at bounding box center [232, 75] width 76 height 39
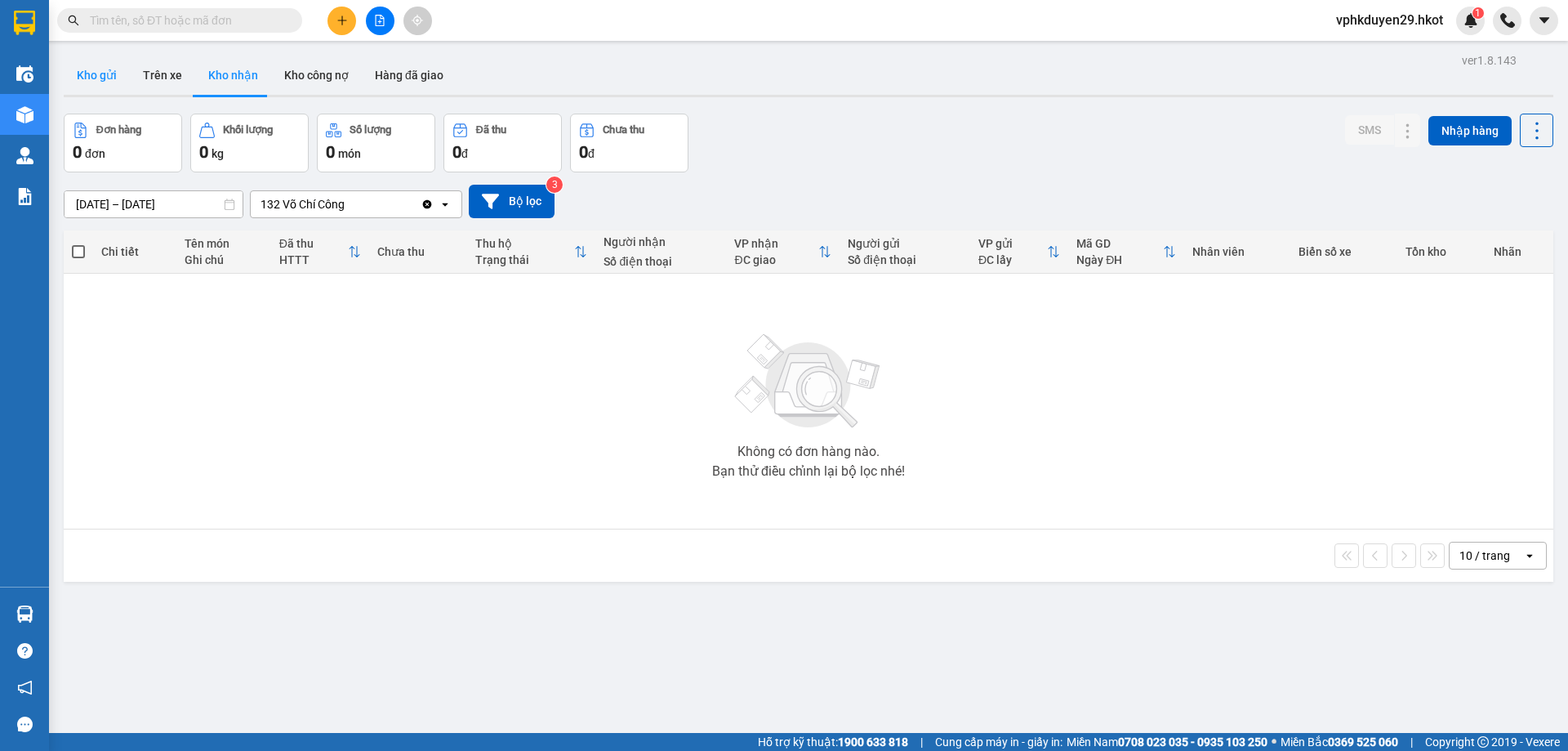
click at [98, 67] on button "Kho gửi" at bounding box center [96, 75] width 66 height 39
